Goal: Transaction & Acquisition: Purchase product/service

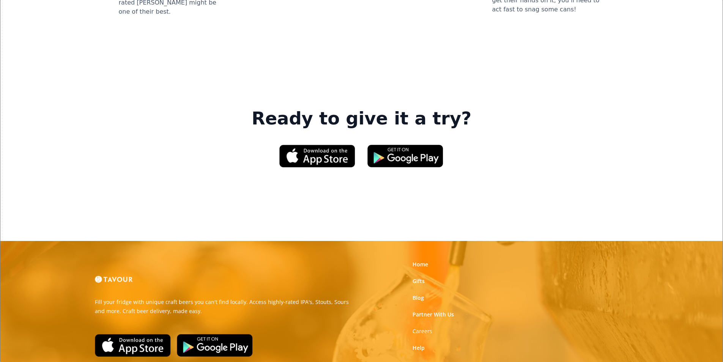
scroll to position [1138, 0]
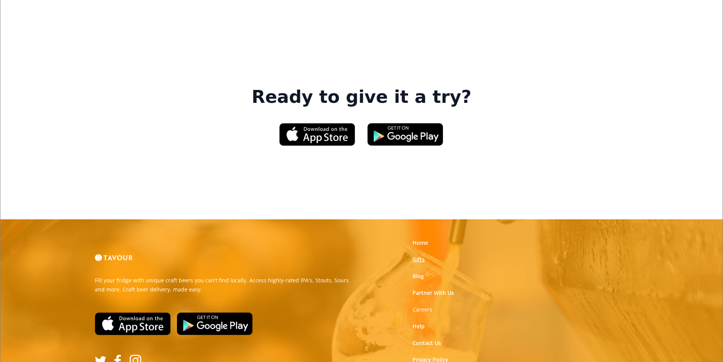
click at [417, 256] on link "Gifts" at bounding box center [418, 260] width 12 height 8
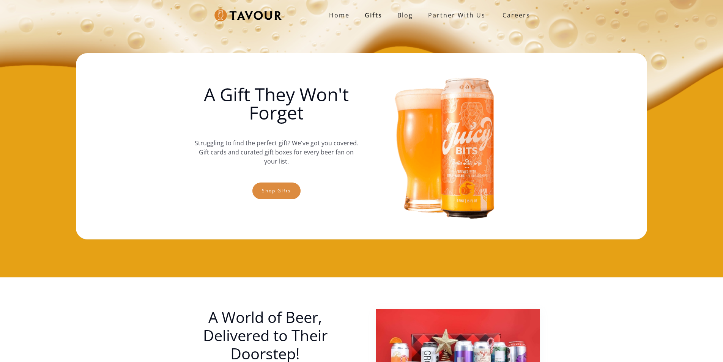
click at [267, 186] on link "Shop gifts" at bounding box center [276, 190] width 48 height 17
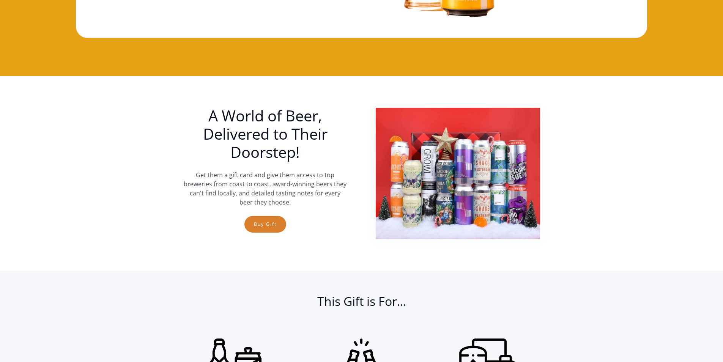
scroll to position [126, 0]
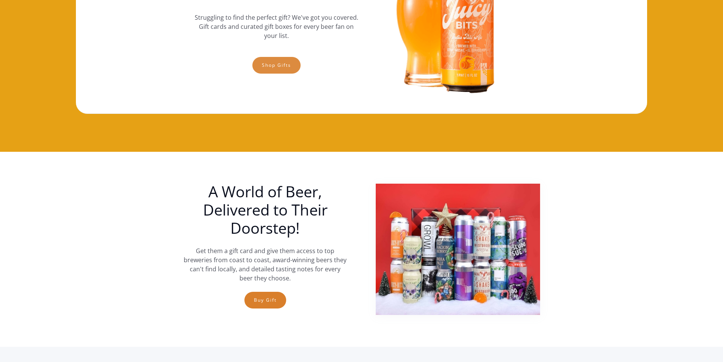
click at [285, 68] on link "Shop gifts" at bounding box center [276, 65] width 48 height 17
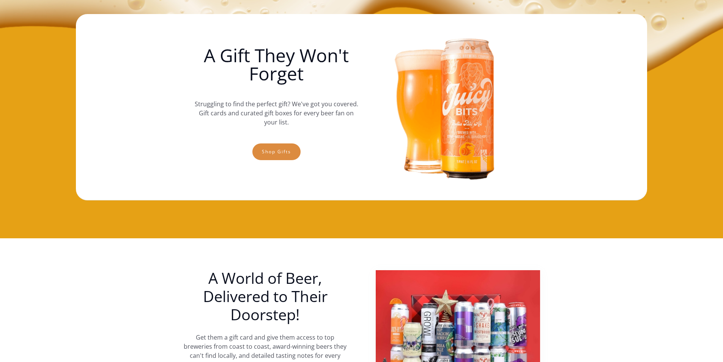
scroll to position [0, 0]
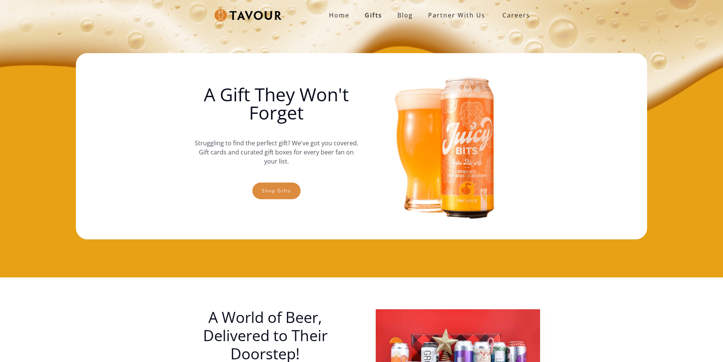
click at [284, 189] on link "Shop gifts" at bounding box center [276, 190] width 48 height 17
click at [260, 194] on link "Shop gifts" at bounding box center [276, 190] width 48 height 17
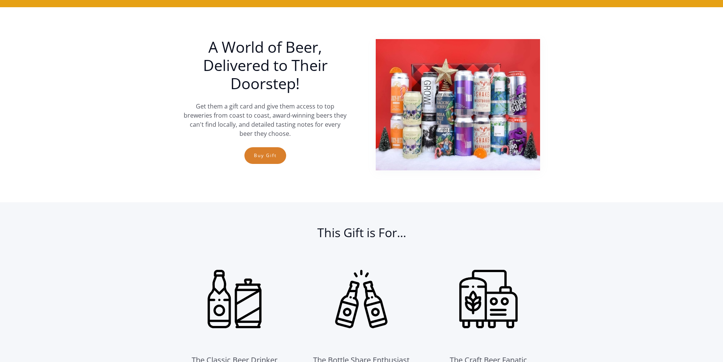
scroll to position [277, 0]
